Goal: Task Accomplishment & Management: Use online tool/utility

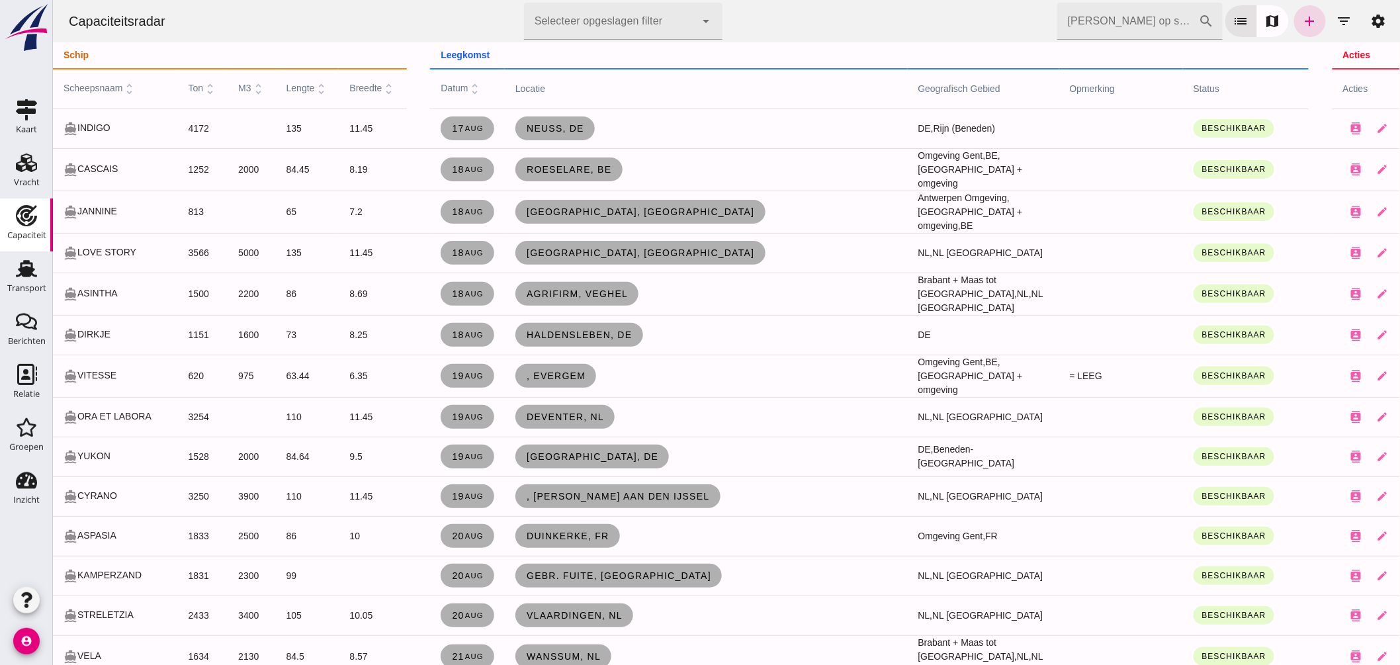
click input "[PERSON_NAME] op scheepsnaam"
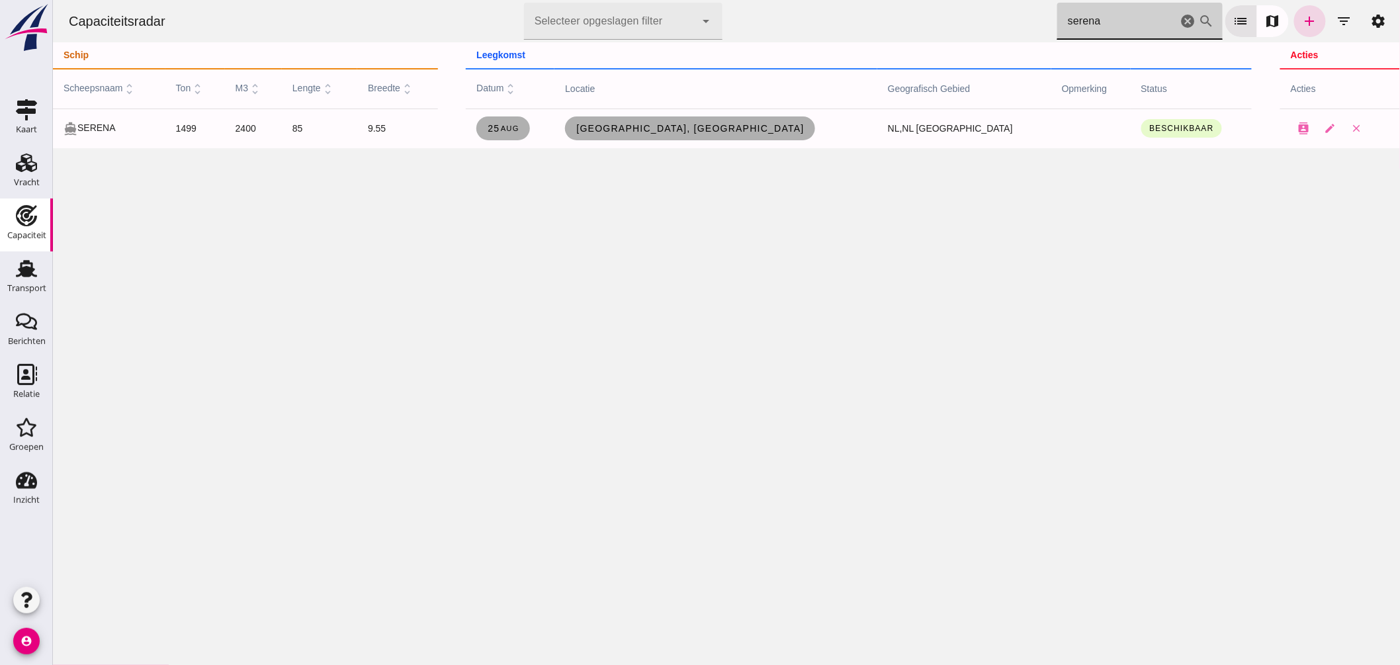
click div "Capaciteitsradar Selecteer opgeslagen filter Selecteer opgeslagen filter cancel…"
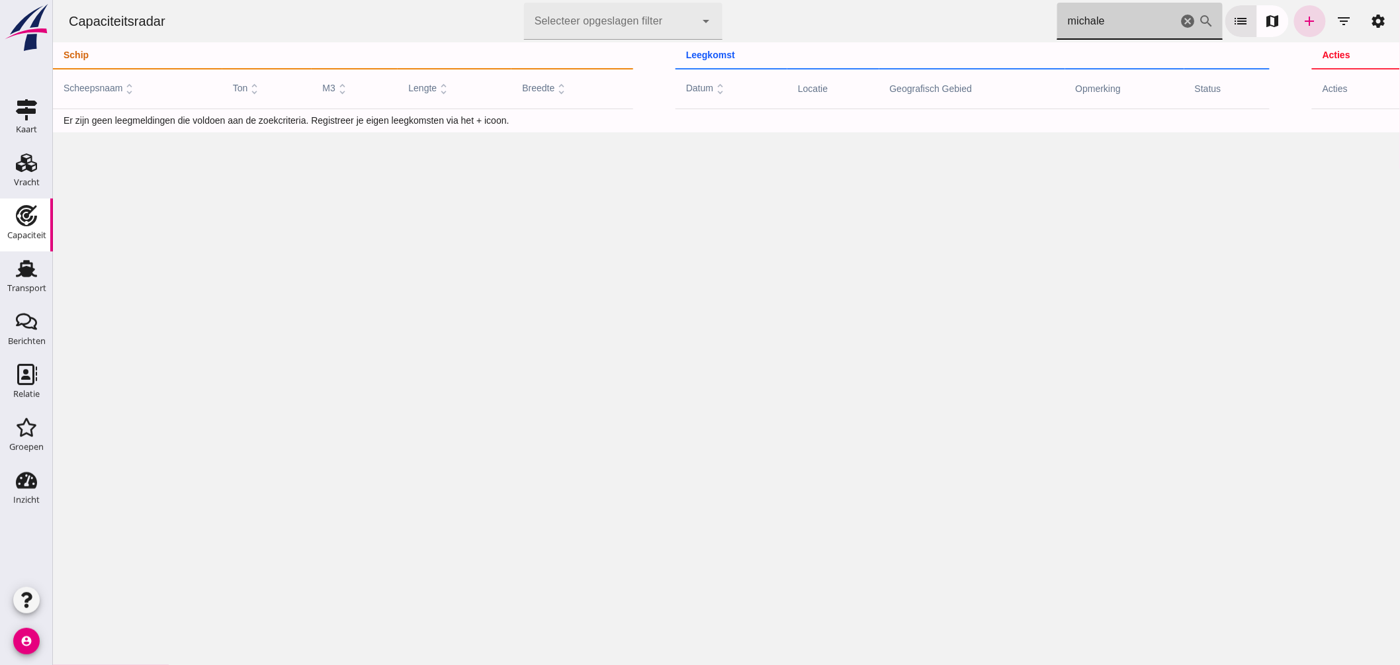
click input "michale"
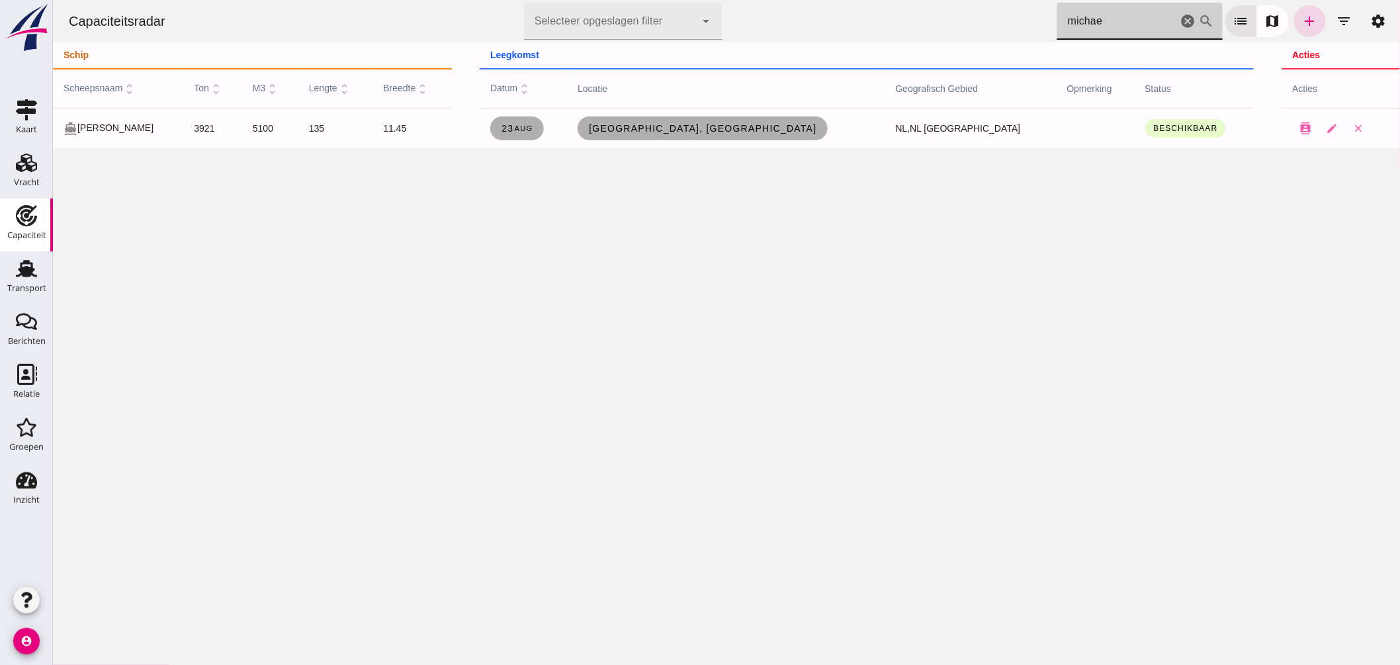
drag, startPoint x: 1043, startPoint y: 36, endPoint x: 851, endPoint y: 32, distance: 192.0
click div "Capaciteitsradar Selecteer opgeslagen filter Selecteer opgeslagen filter cancel…"
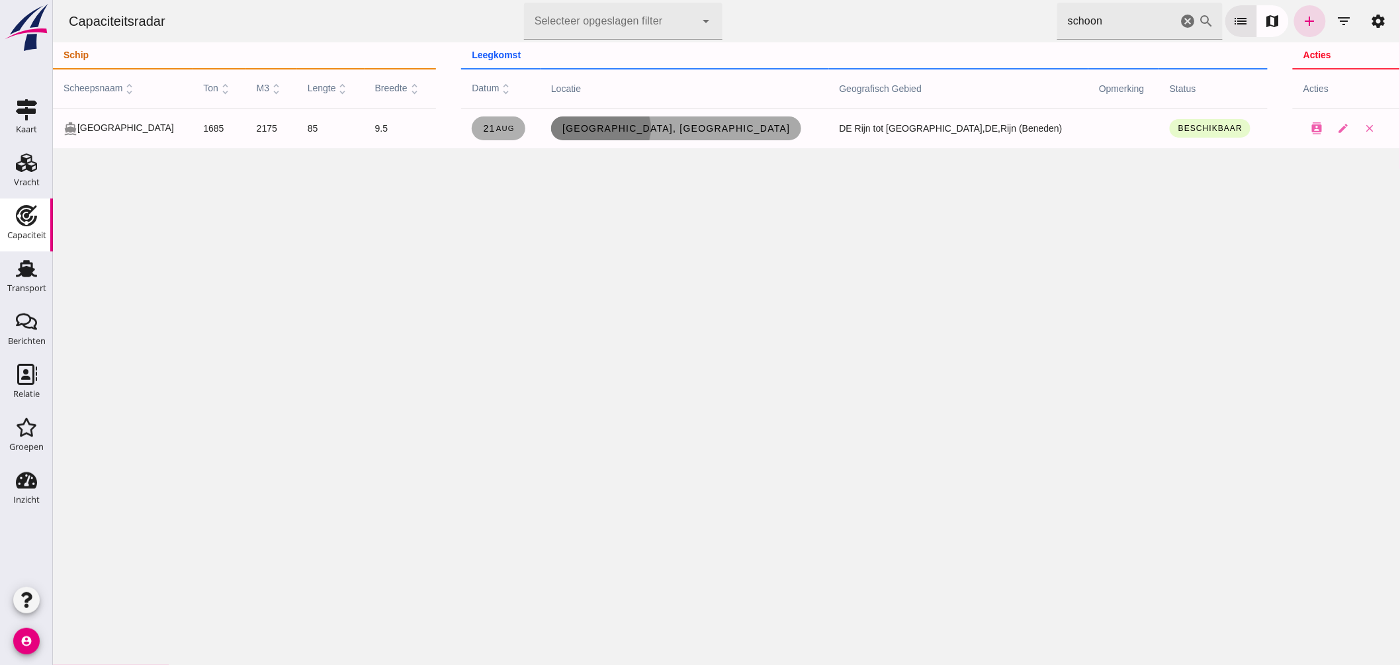
click span "[GEOGRAPHIC_DATA], [GEOGRAPHIC_DATA]"
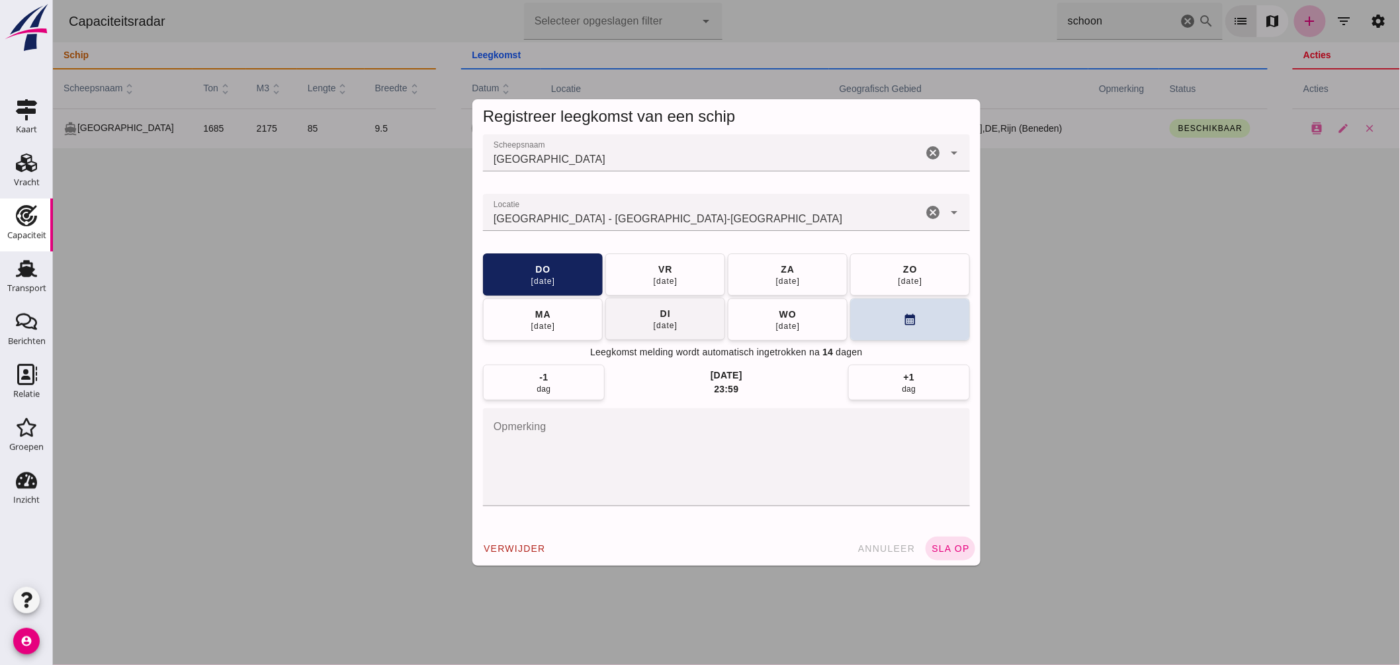
click button "[DATE]"
click button "sla op"
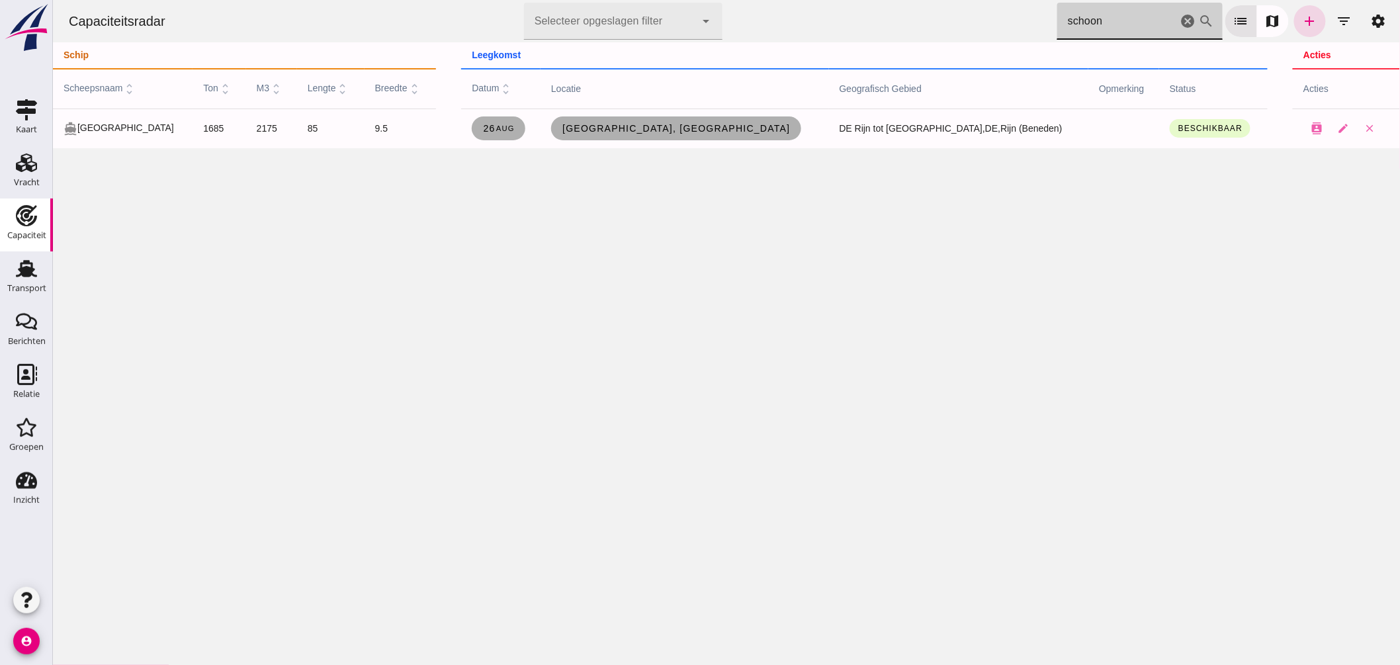
drag, startPoint x: 1113, startPoint y: 23, endPoint x: 673, endPoint y: 2, distance: 440.6
click div "Capaciteitsradar Selecteer opgeslagen filter Selecteer opgeslagen filter cancel…"
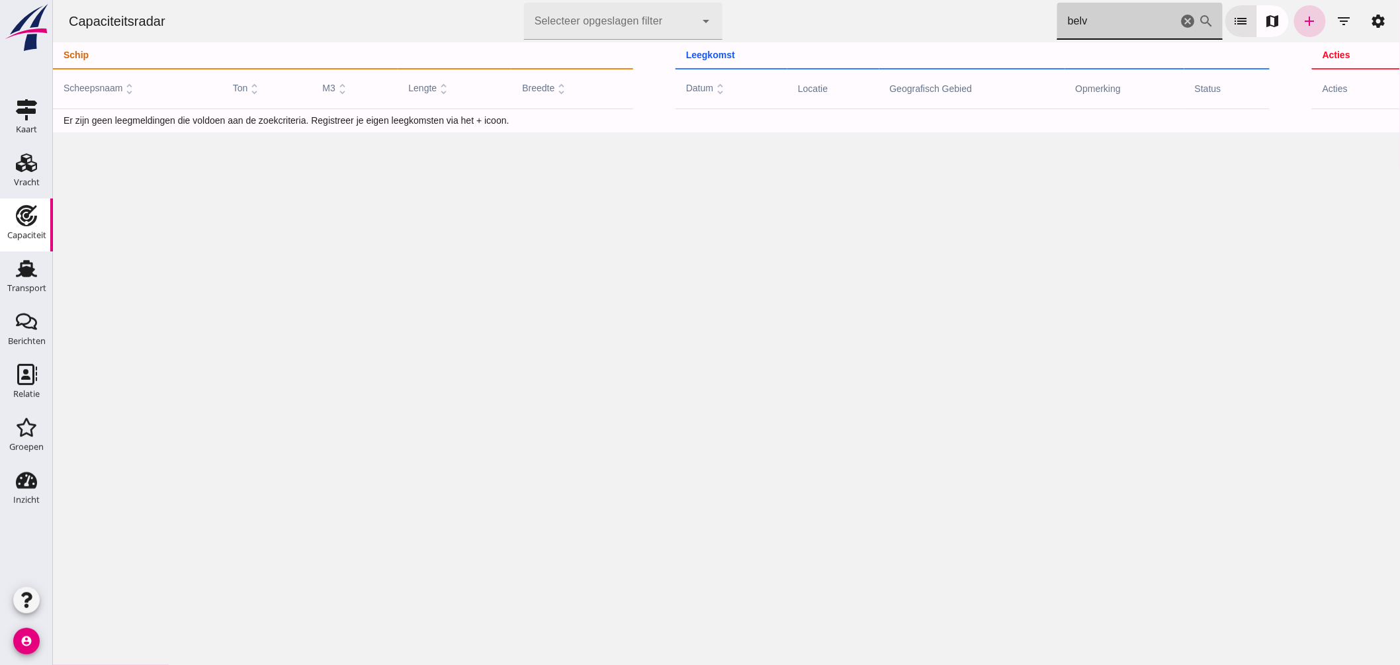
type input "belv"
click at [1302, 20] on icon "add" at bounding box center [1310, 21] width 16 height 16
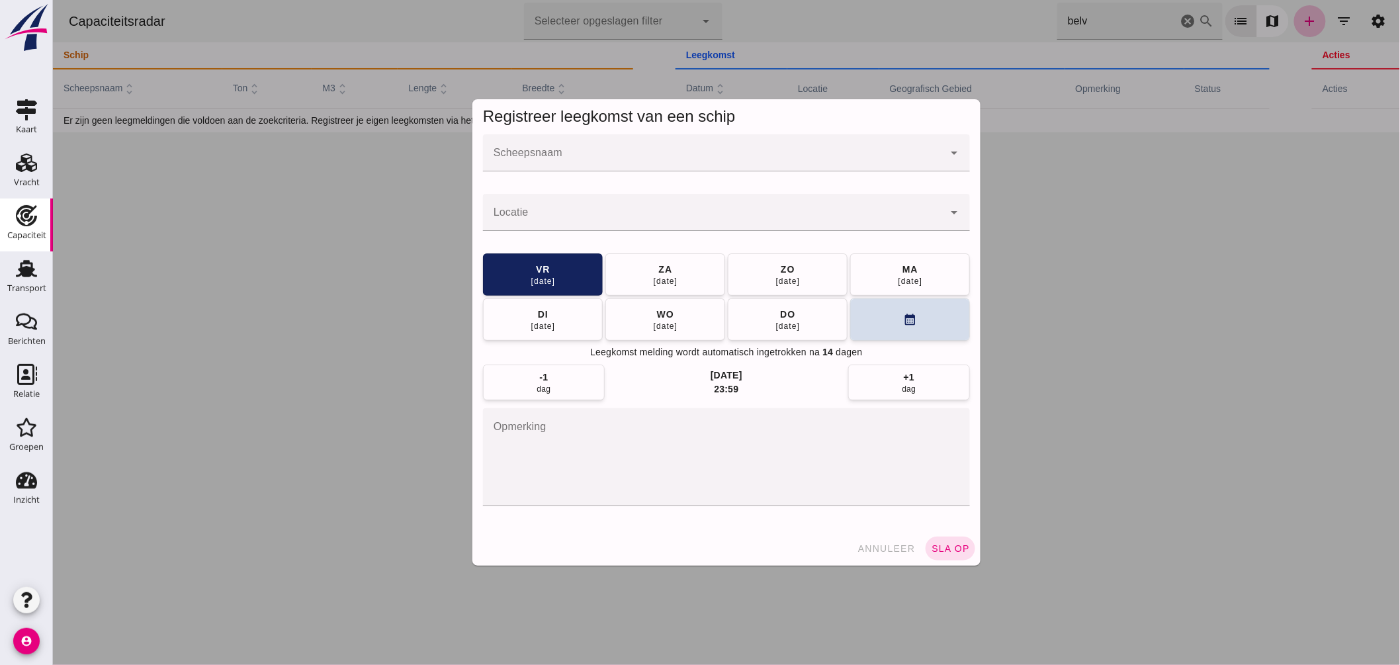
click input "Scheepsnaam"
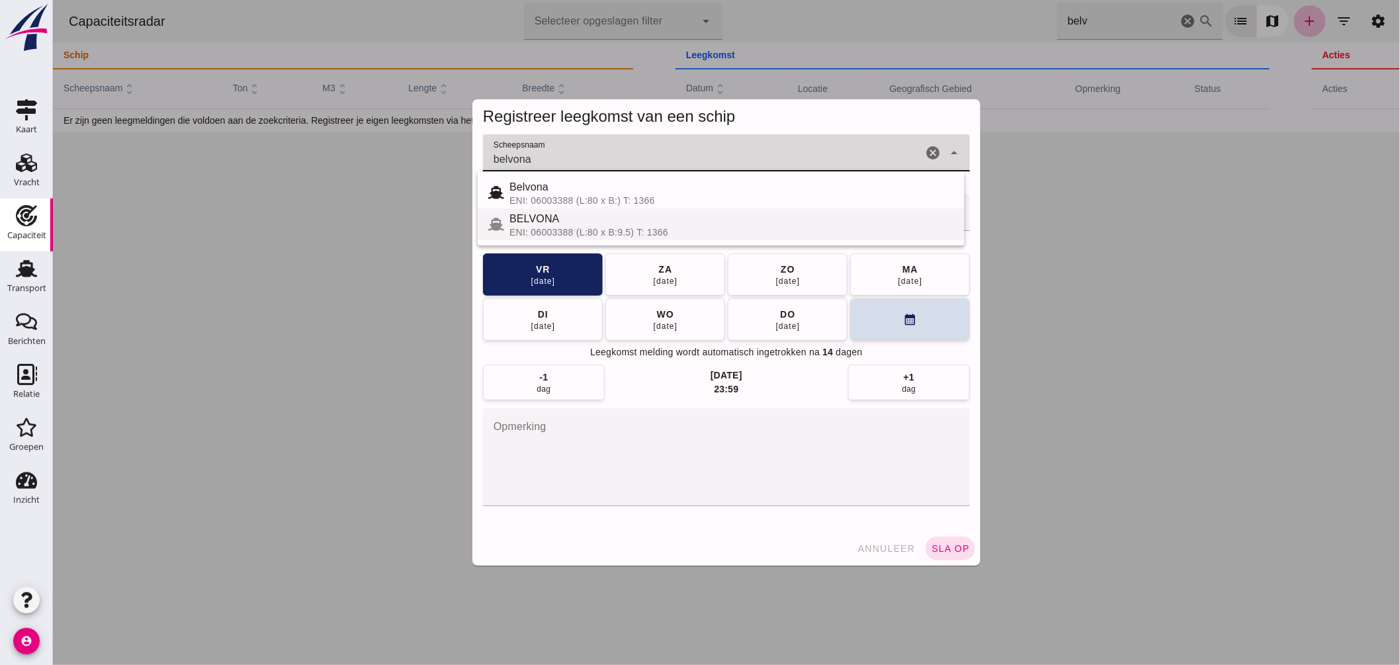
click at [554, 221] on div "BELVONA" at bounding box center [731, 219] width 445 height 16
type input "BELVONA"
click div "wo"
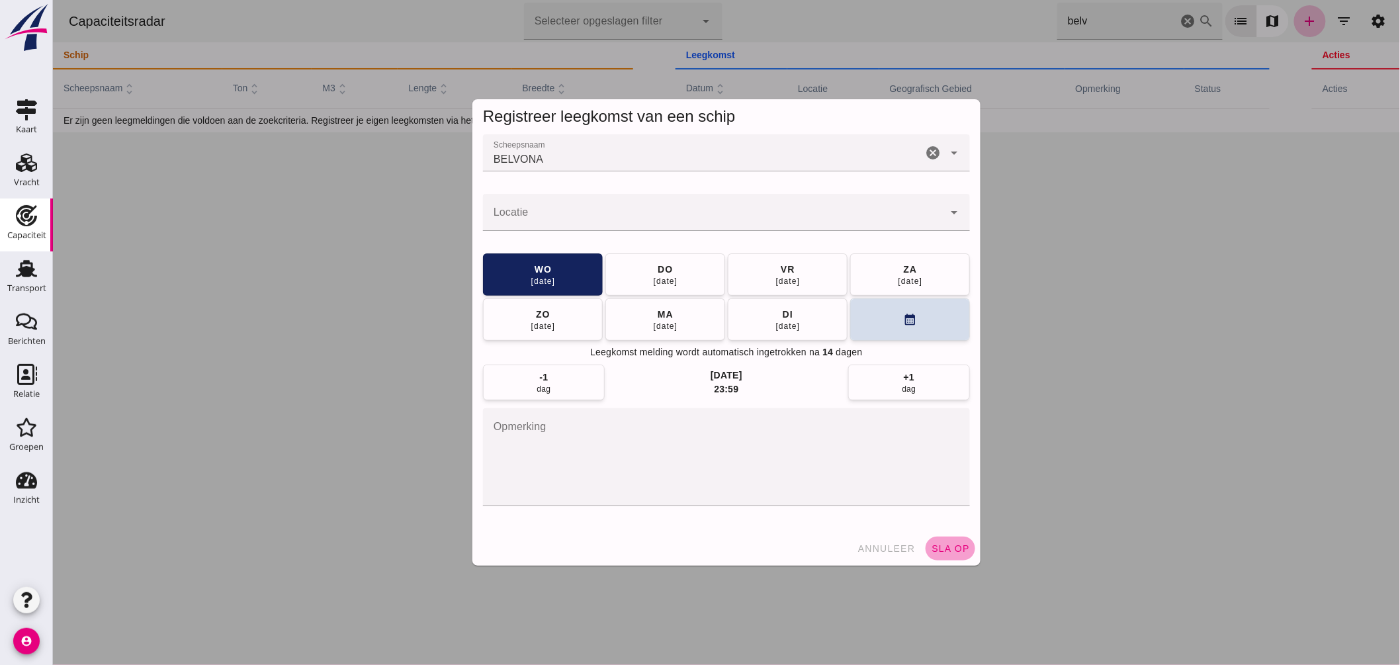
click span "sla op"
click at [560, 113] on span "Registreer leegkomst van een schip" at bounding box center [608, 116] width 253 height 18
click input "Locatie"
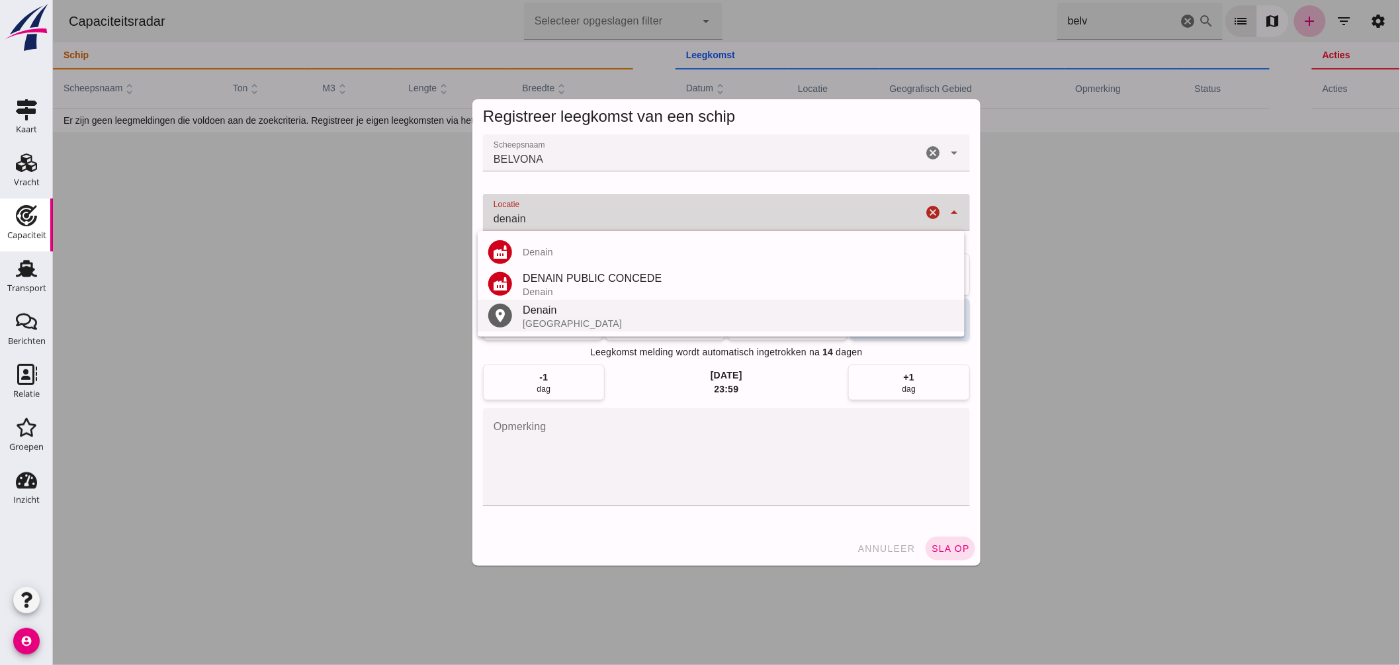
click at [550, 312] on div "Denain" at bounding box center [737, 310] width 431 height 16
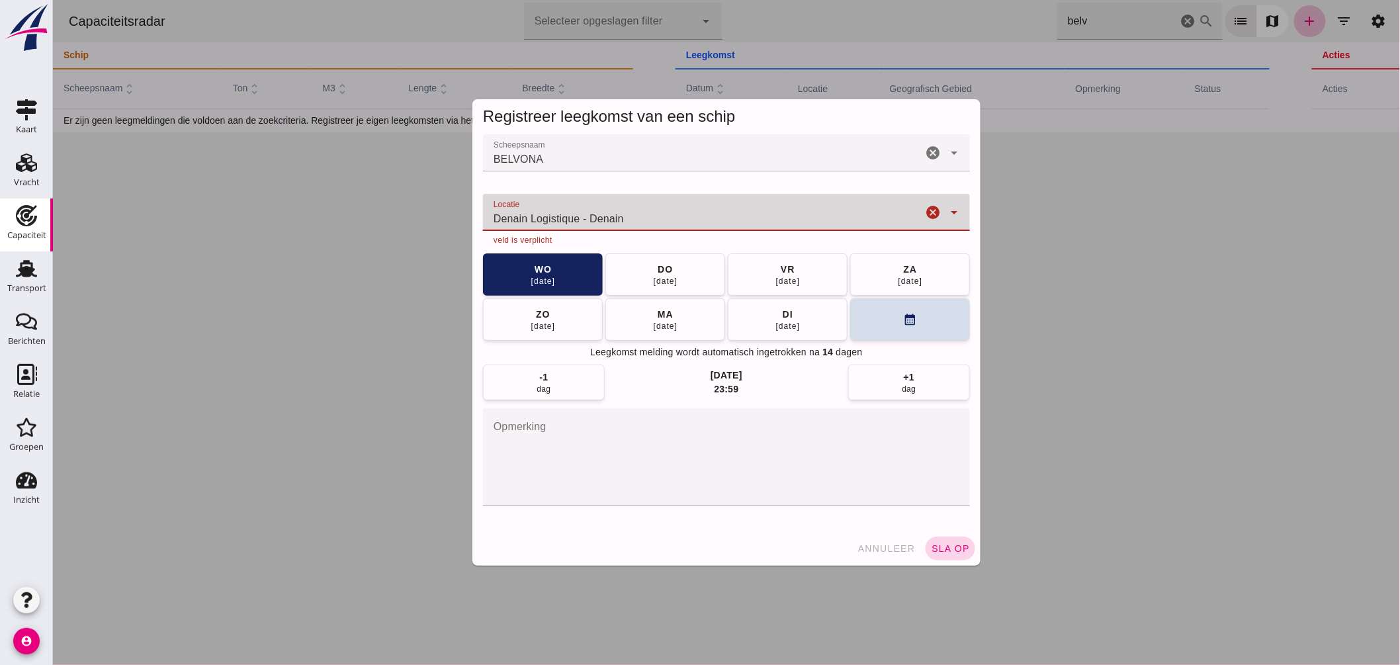
type input "Denain Logistique - Denain"
click span "sla op"
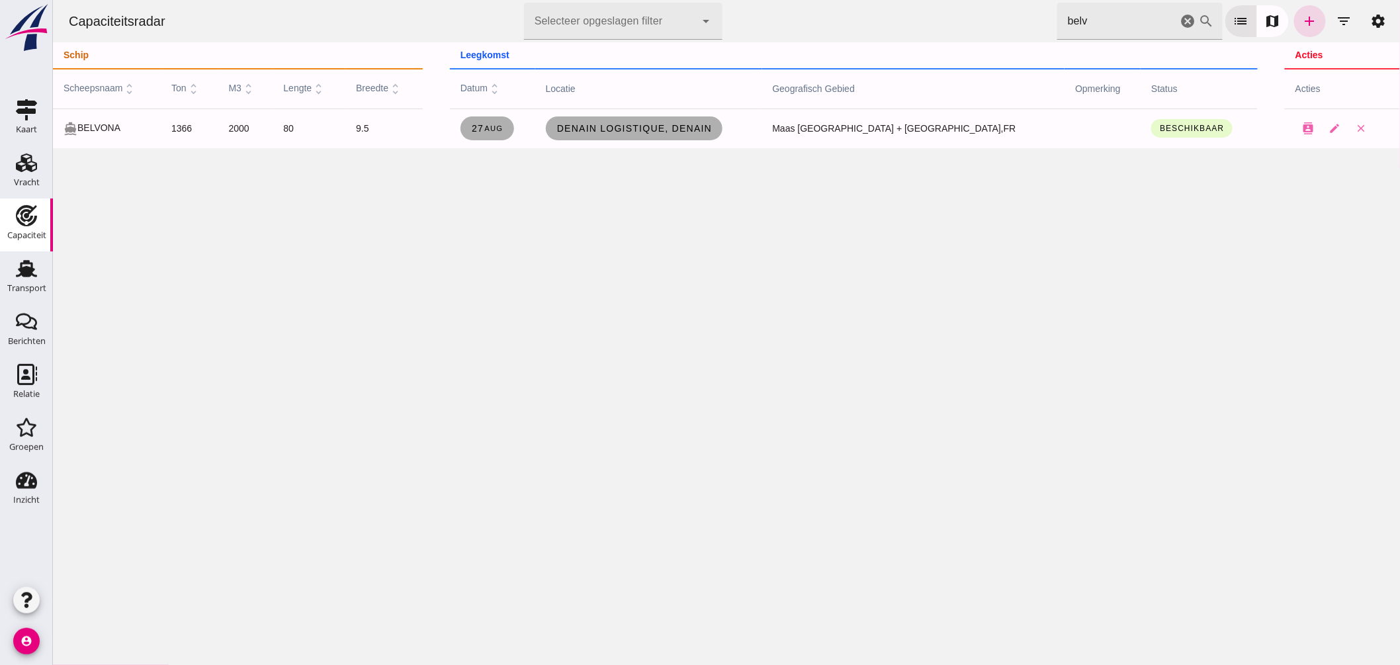
click icon "cancel"
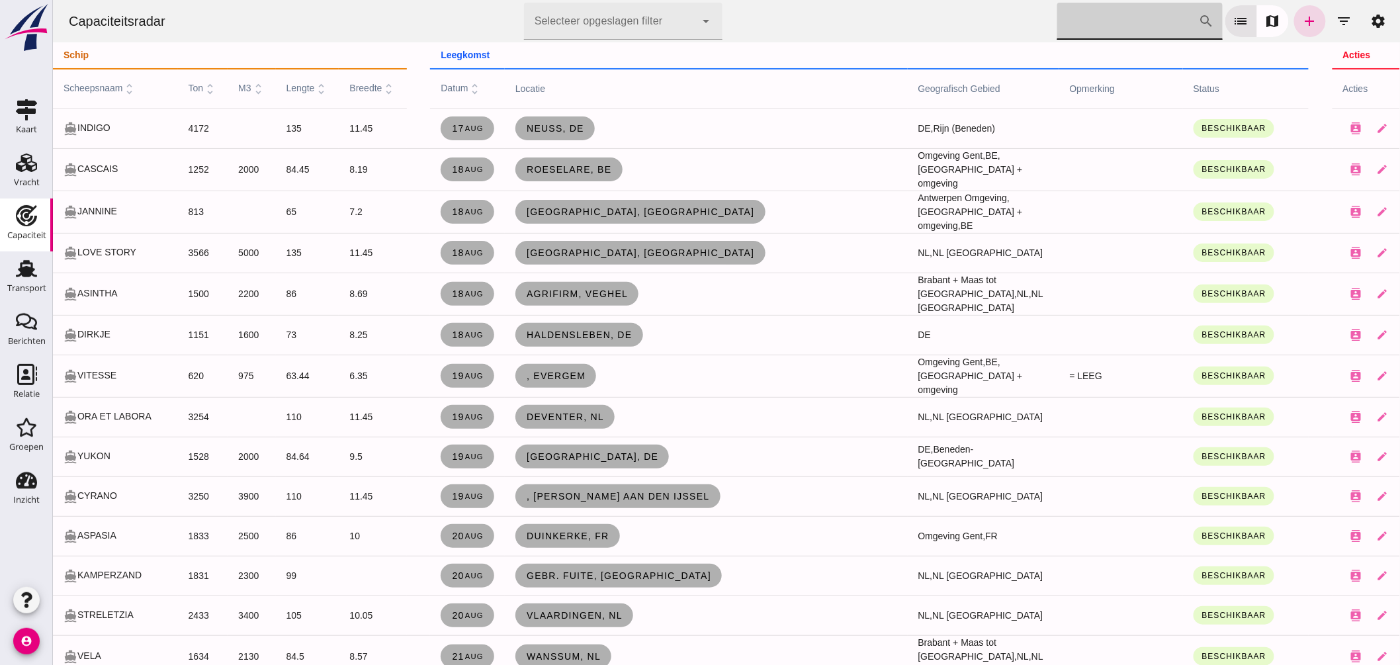
click input "[PERSON_NAME] op scheepsnaam"
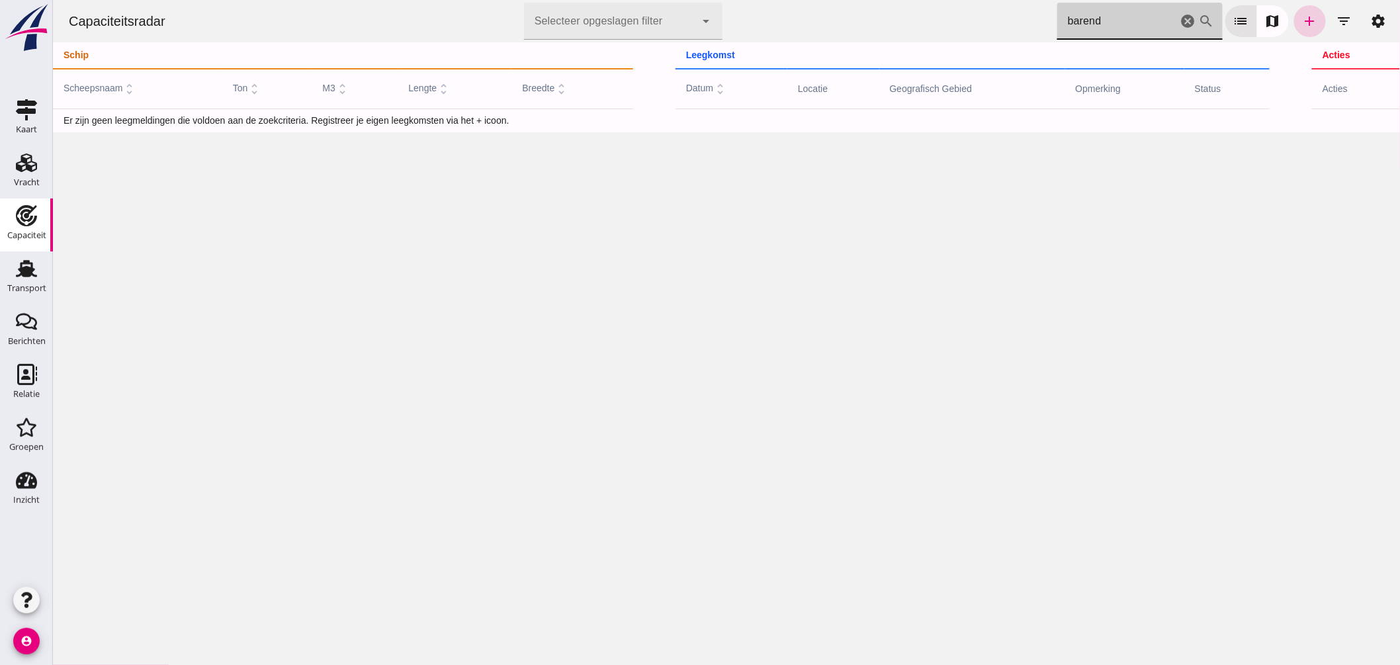
type input "barend"
click at [1302, 14] on icon "add" at bounding box center [1310, 21] width 16 height 16
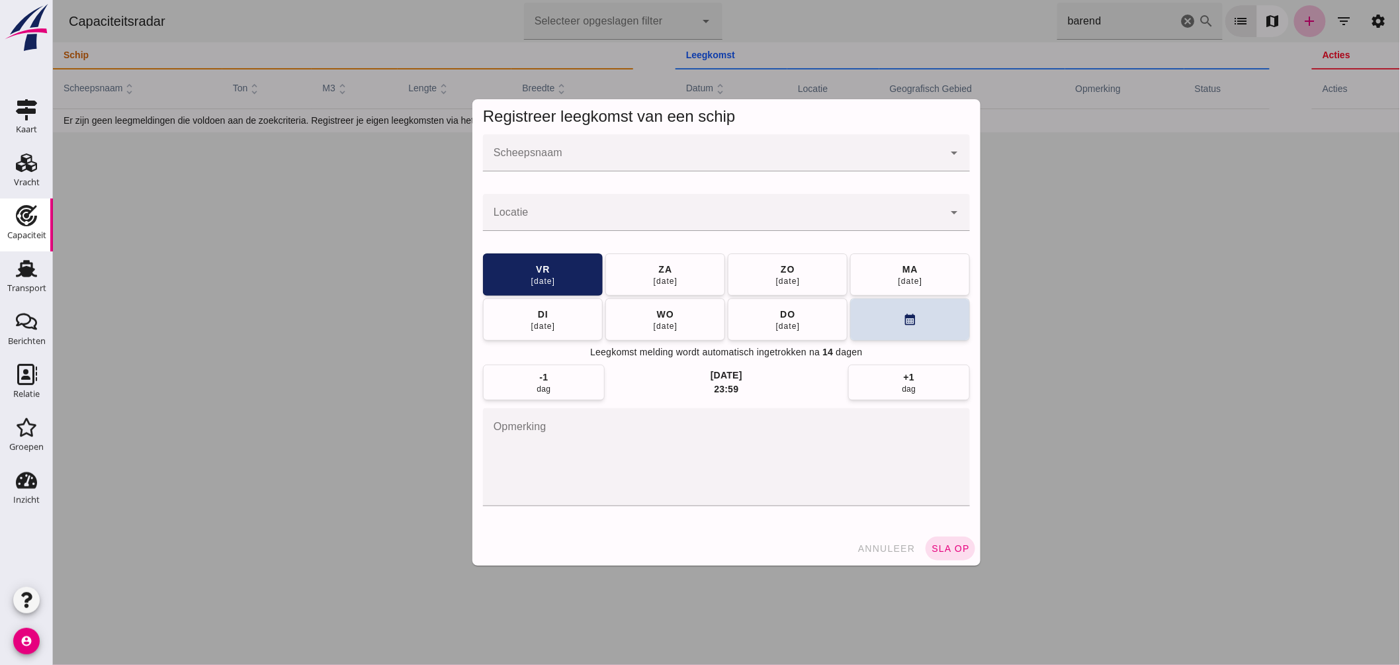
click div
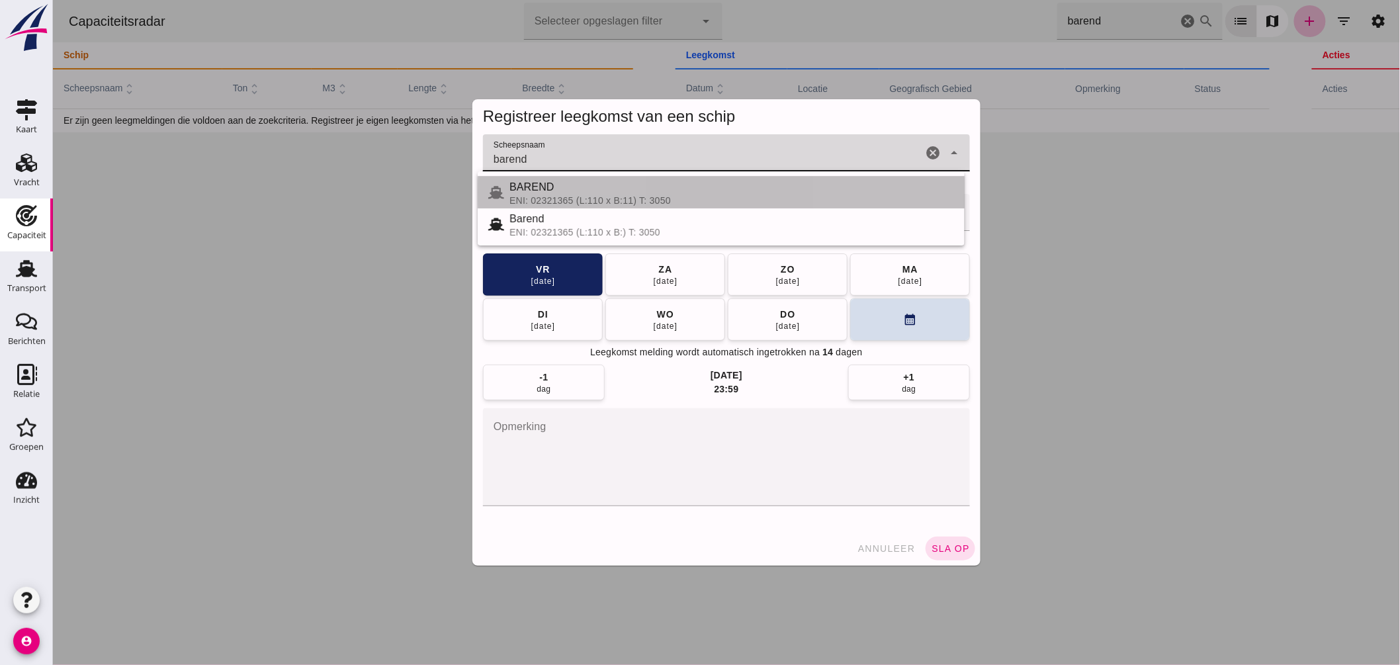
click at [549, 195] on div "ENI: 02321365 (L:110 x B:11) T: 3050" at bounding box center [731, 200] width 445 height 11
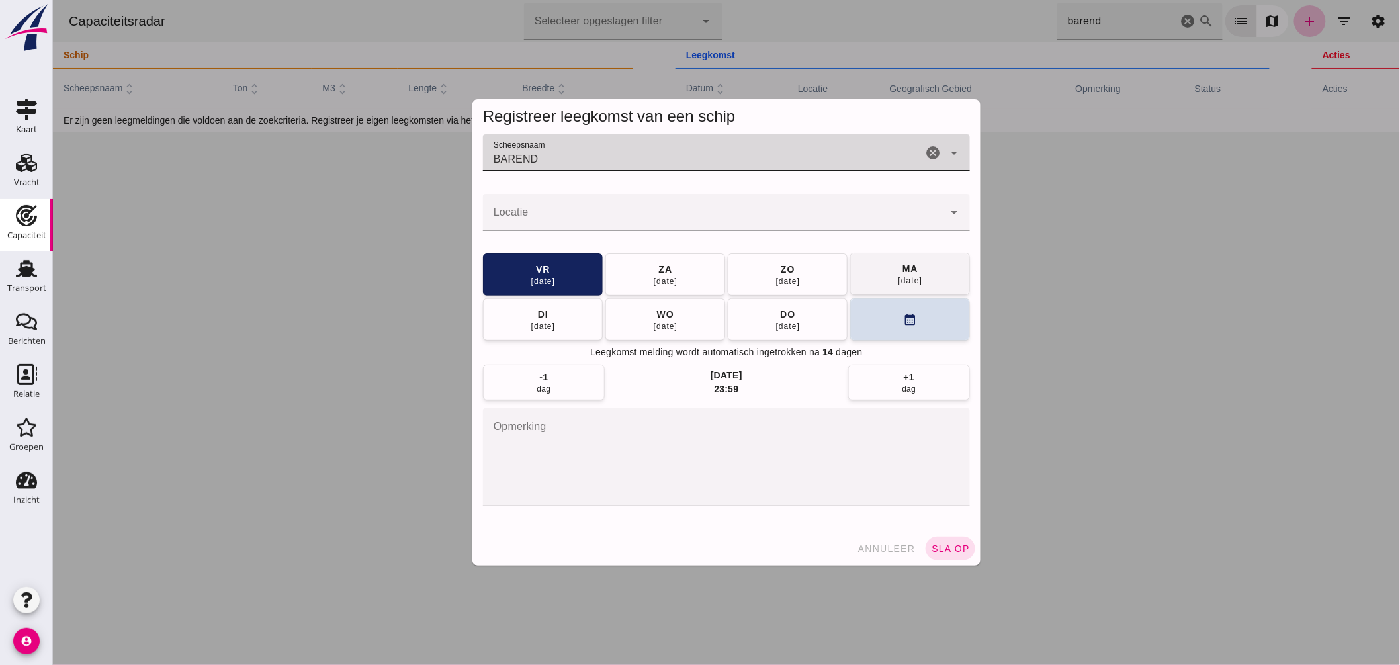
type input "BAREND"
click button "[DATE]"
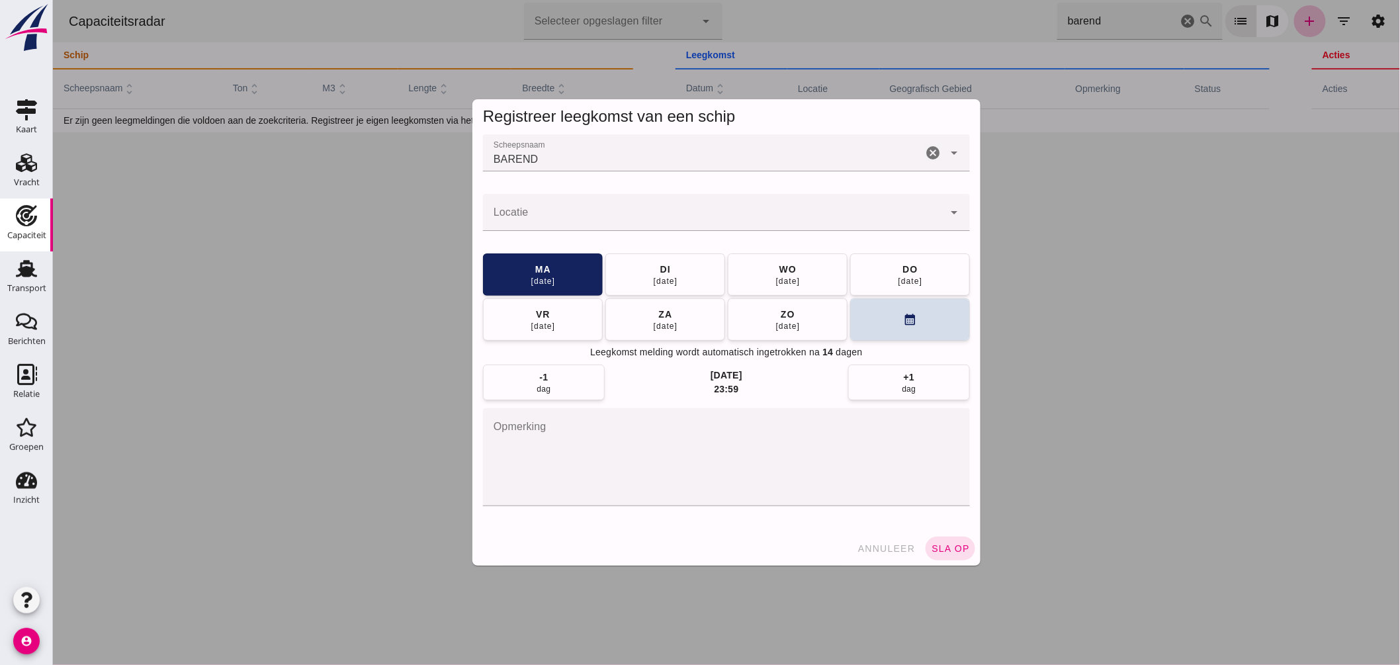
click input "Locatie"
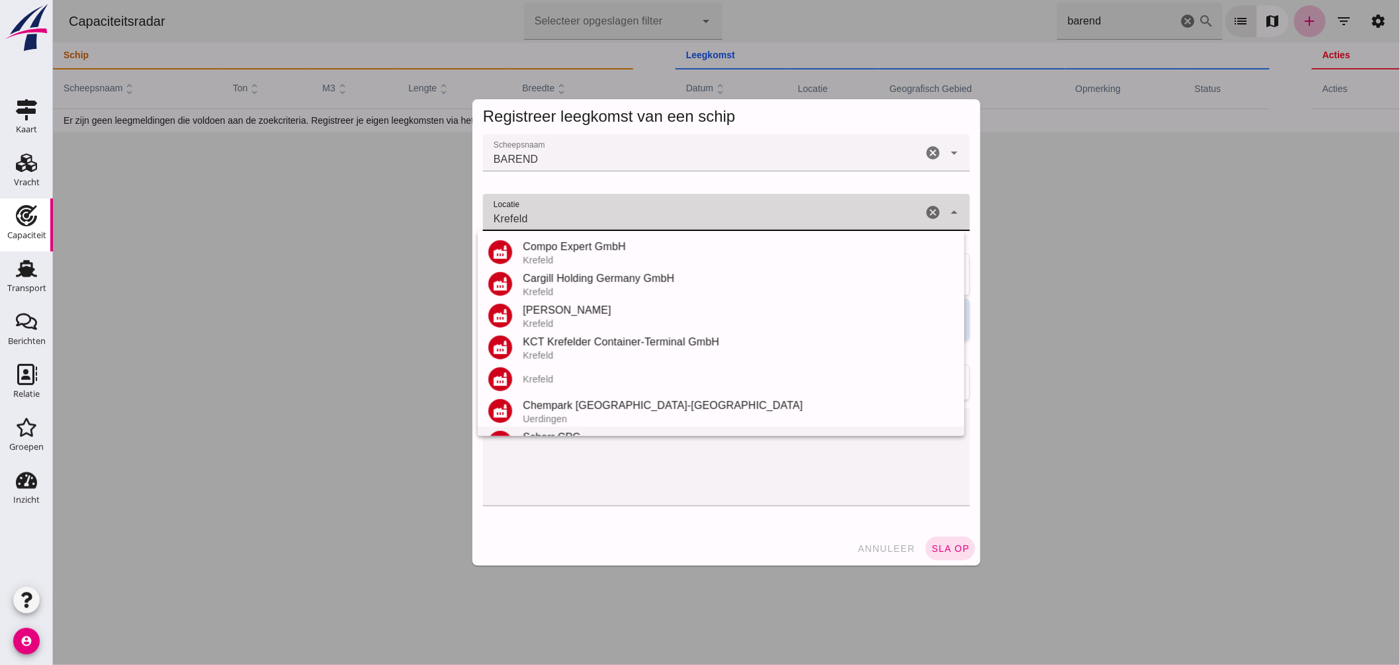
scroll to position [187, 0]
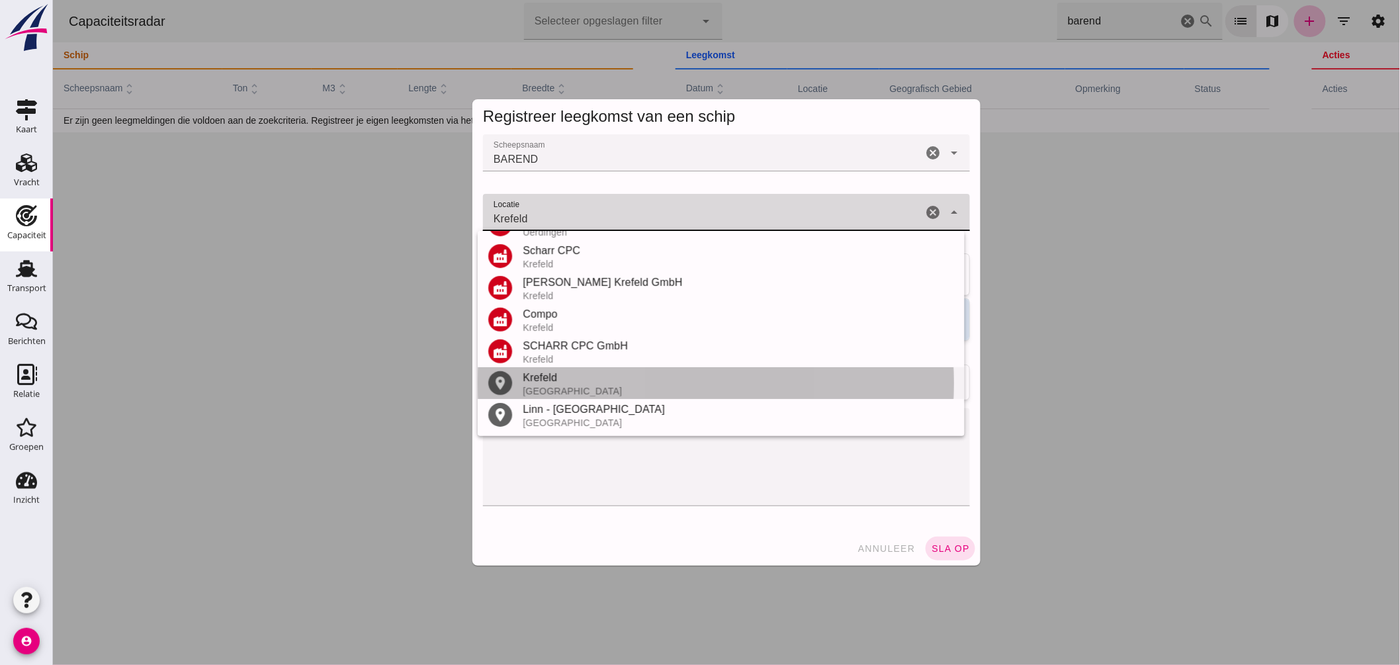
click at [567, 379] on div "Krefeld" at bounding box center [737, 378] width 431 height 16
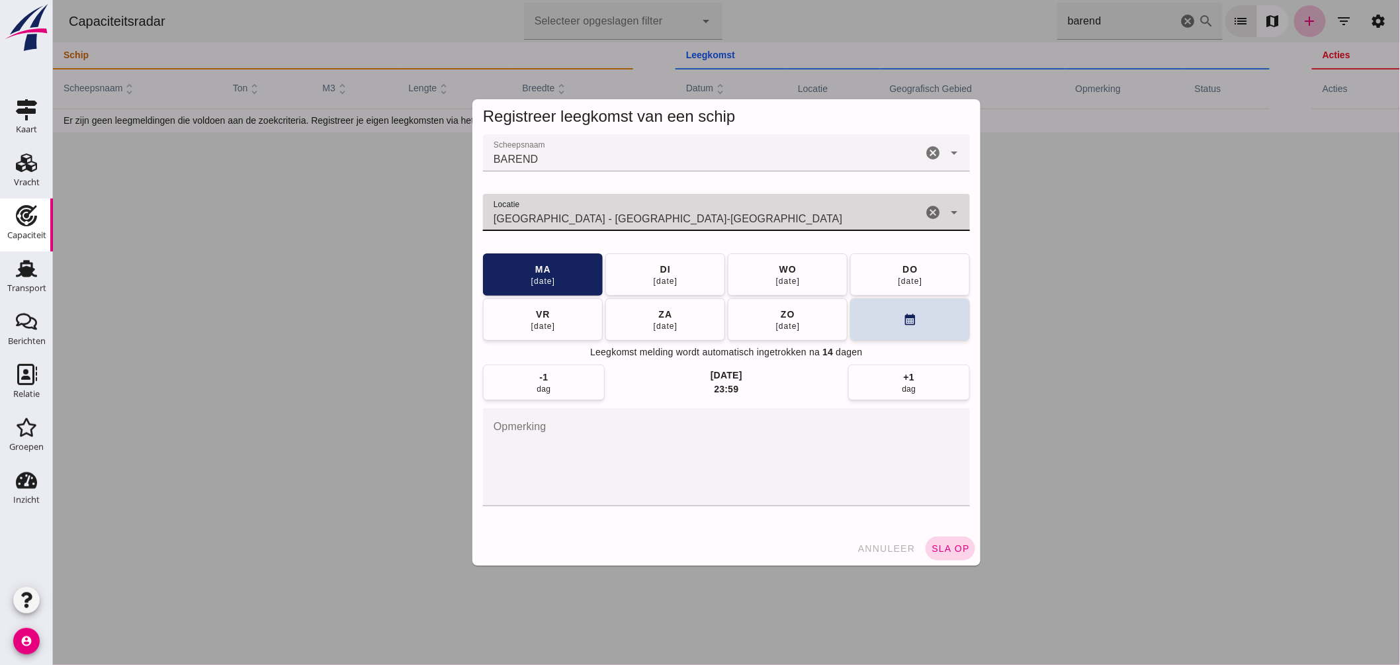
type input "[GEOGRAPHIC_DATA] - [GEOGRAPHIC_DATA]-[GEOGRAPHIC_DATA]"
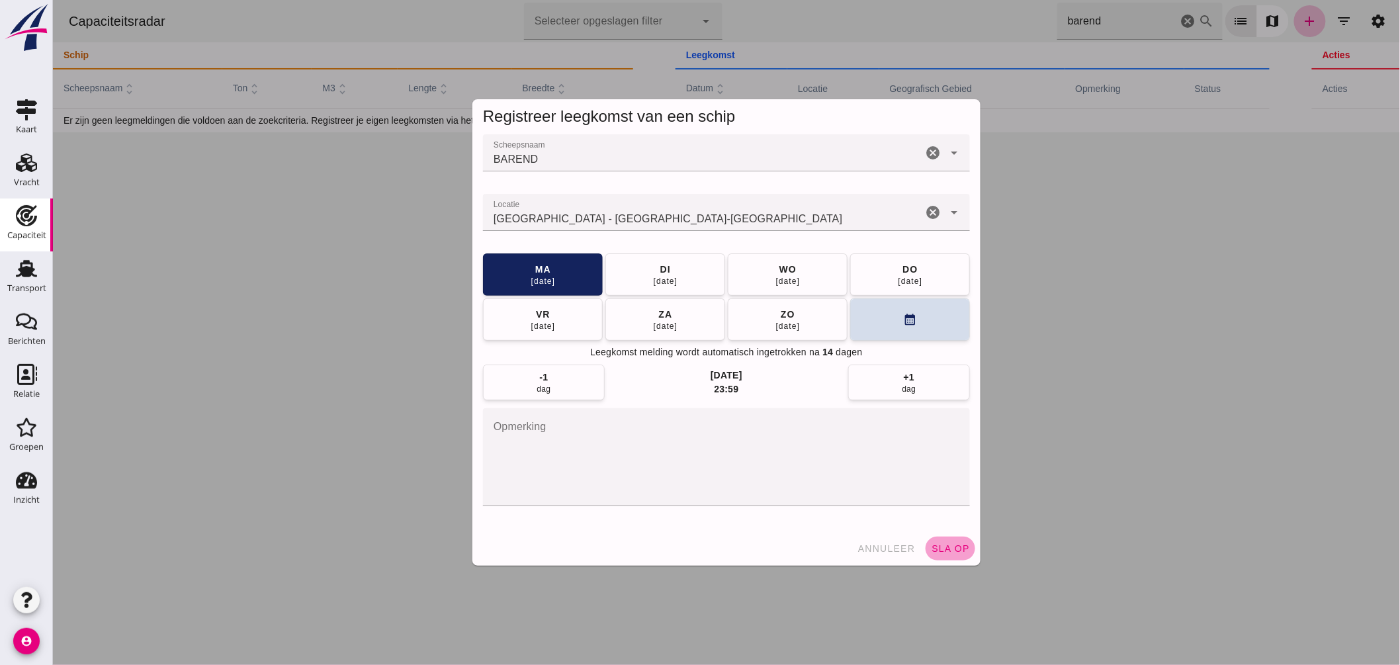
click button "sla op"
